Goal: Information Seeking & Learning: Learn about a topic

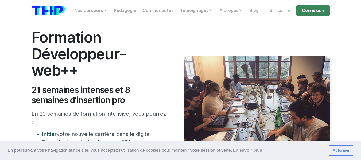
scroll to position [107, 0]
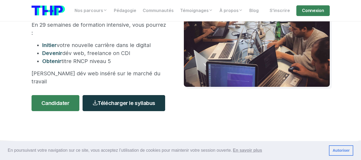
click at [149, 95] on link "Télécharger le syllabus" at bounding box center [124, 103] width 83 height 16
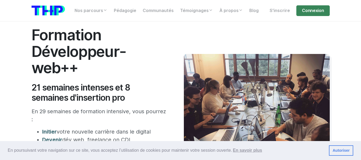
scroll to position [0, 0]
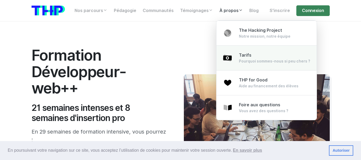
click at [264, 51] on link "Tarifs Pourquoi sommes-nous si peu chers ?" at bounding box center [266, 57] width 100 height 25
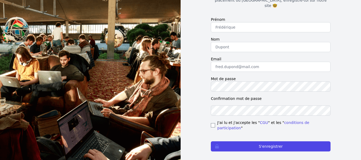
scroll to position [70, 0]
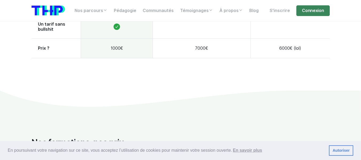
scroll to position [561, 0]
